Goal: Transaction & Acquisition: Purchase product/service

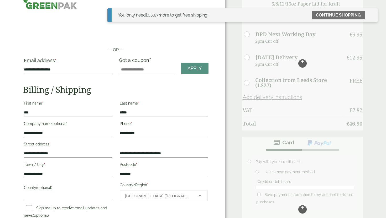
scroll to position [16, 0]
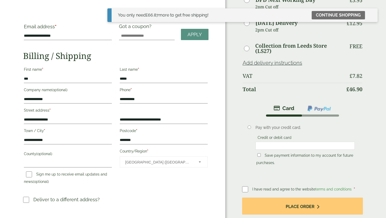
scroll to position [66, 0]
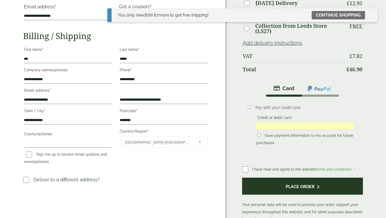
click at [261, 182] on button "Place order" at bounding box center [302, 186] width 121 height 17
